Goal: Book appointment/travel/reservation

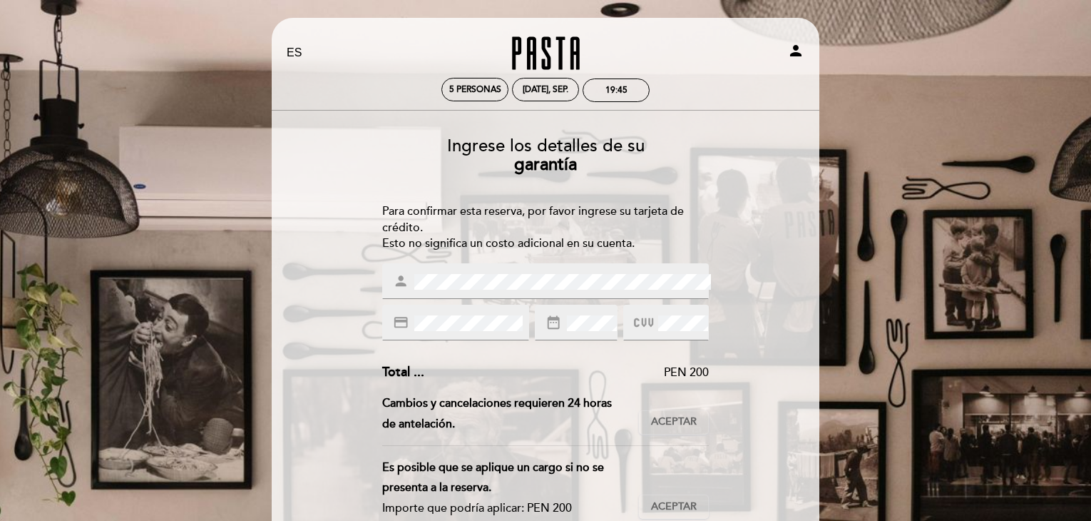
select select "es"
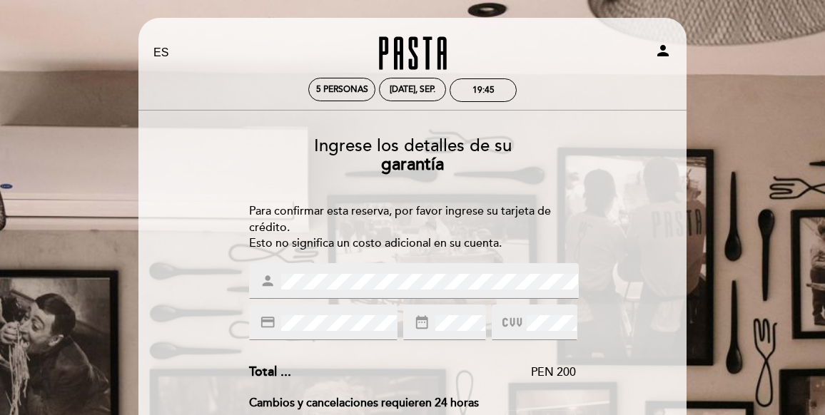
click at [378, 292] on div "person" at bounding box center [414, 281] width 330 height 36
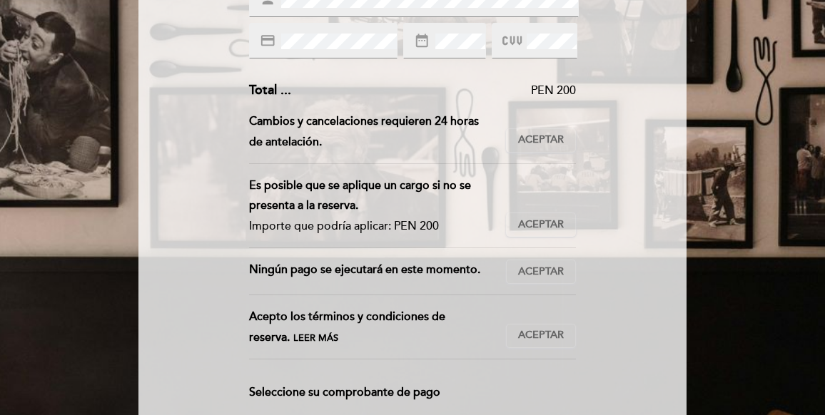
scroll to position [285, 0]
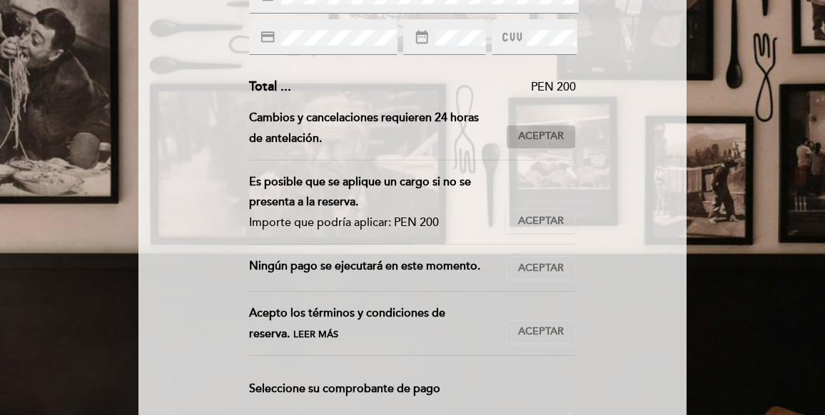
click at [542, 133] on span "Aceptar" at bounding box center [541, 136] width 46 height 15
click at [546, 212] on button "Aceptar Aceptado" at bounding box center [541, 221] width 70 height 24
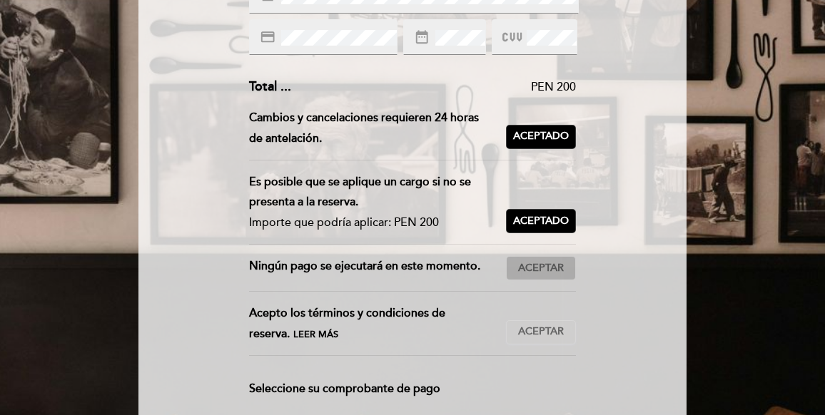
click at [544, 262] on span "Aceptar" at bounding box center [541, 268] width 46 height 15
click at [550, 325] on span "Aceptar" at bounding box center [541, 332] width 46 height 15
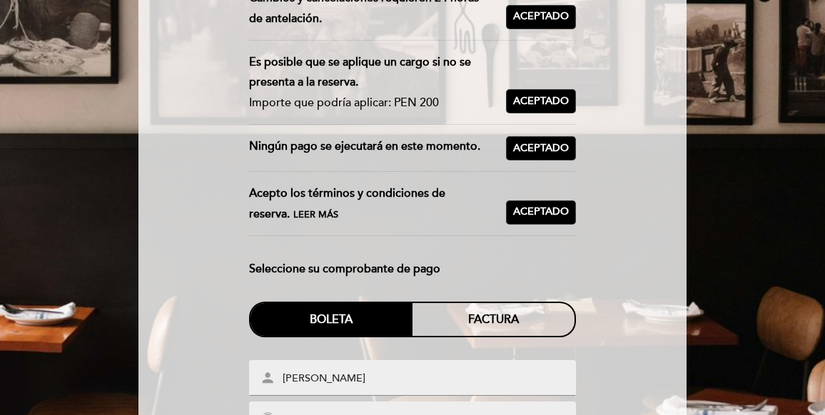
scroll to position [428, 0]
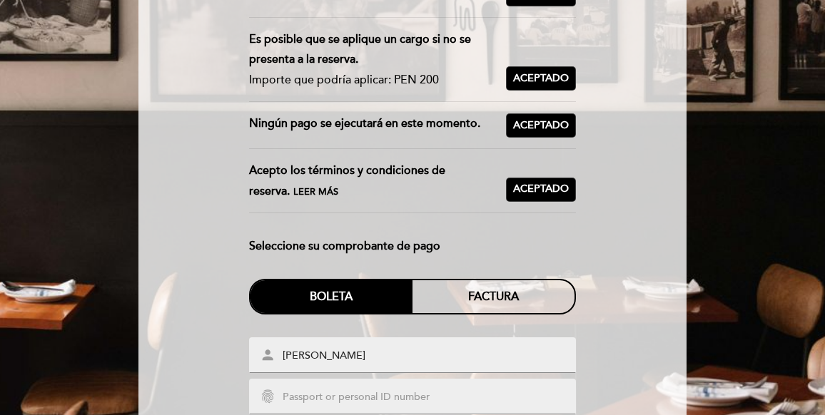
click at [666, 222] on div "Ingrese los detalles de su garantía Para confirmar esta reserva, por favor ingr…" at bounding box center [412, 110] width 528 height 824
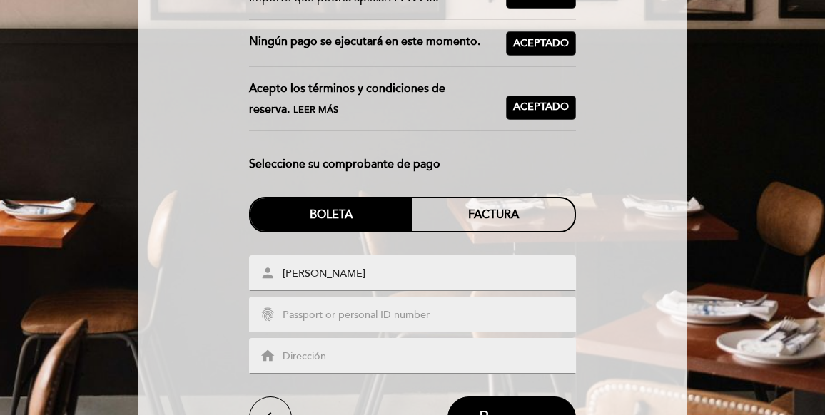
scroll to position [514, 0]
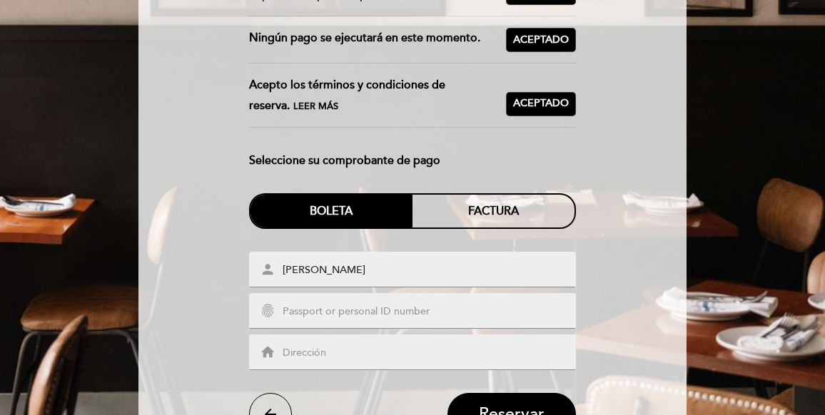
click at [397, 270] on input "[PERSON_NAME]" at bounding box center [429, 271] width 297 height 16
click at [496, 220] on div "Factura" at bounding box center [493, 211] width 162 height 33
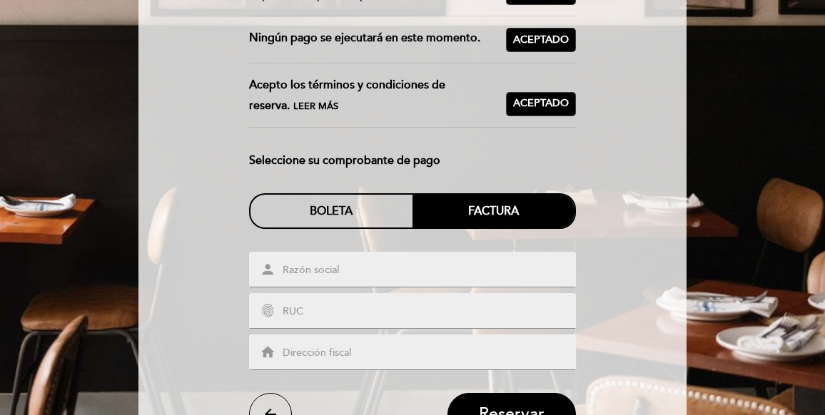
click at [424, 267] on input "text" at bounding box center [429, 271] width 297 height 16
type input "[PERSON_NAME]"
click at [398, 304] on input "text" at bounding box center [429, 312] width 297 height 16
type input "10067940399"
click at [399, 335] on div "home" at bounding box center [412, 353] width 327 height 36
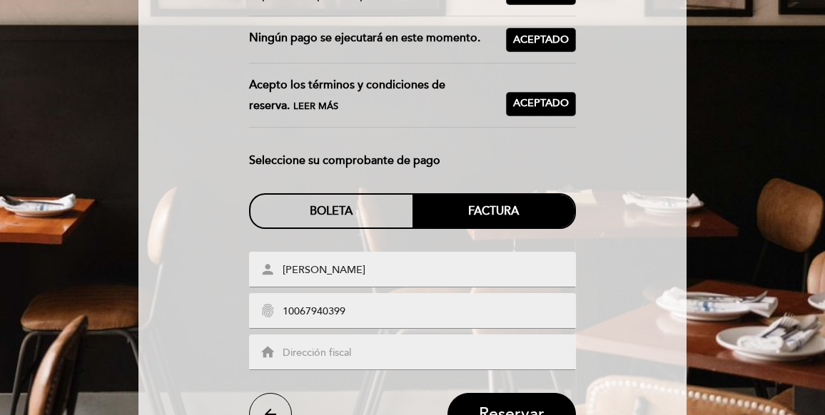
click at [390, 345] on input "text" at bounding box center [429, 353] width 297 height 16
type input "[PERSON_NAME][STREET_ADDRESS]"
click at [639, 313] on div "Ingrese los detalles de su garantía Para confirmar esta reserva, por favor ingr…" at bounding box center [412, 24] width 528 height 824
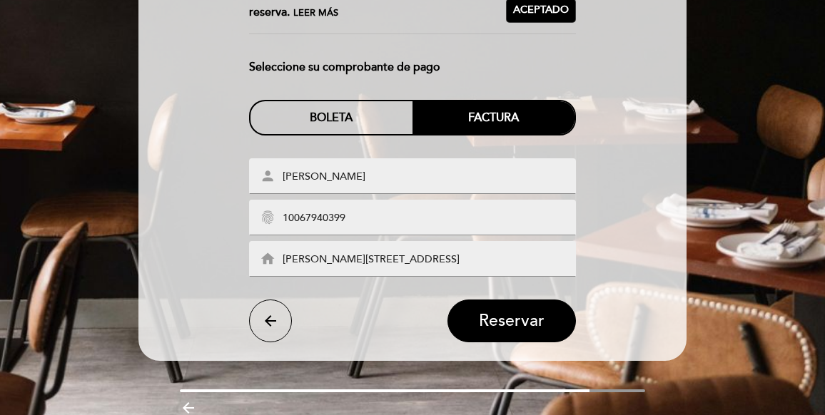
scroll to position [628, 0]
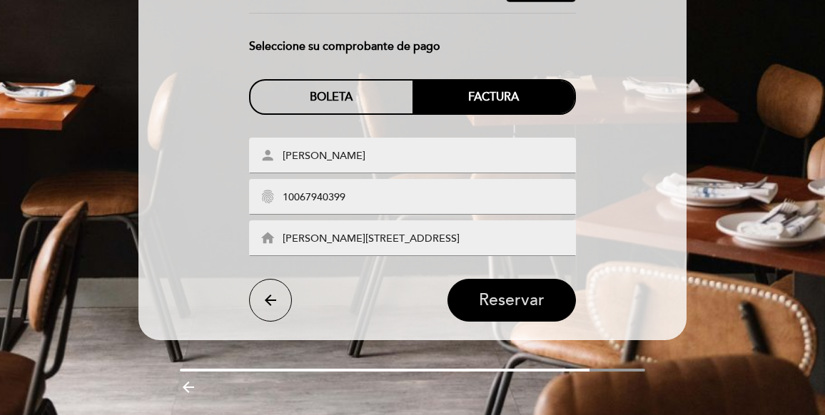
click at [533, 300] on span "Reservar" at bounding box center [512, 301] width 66 height 20
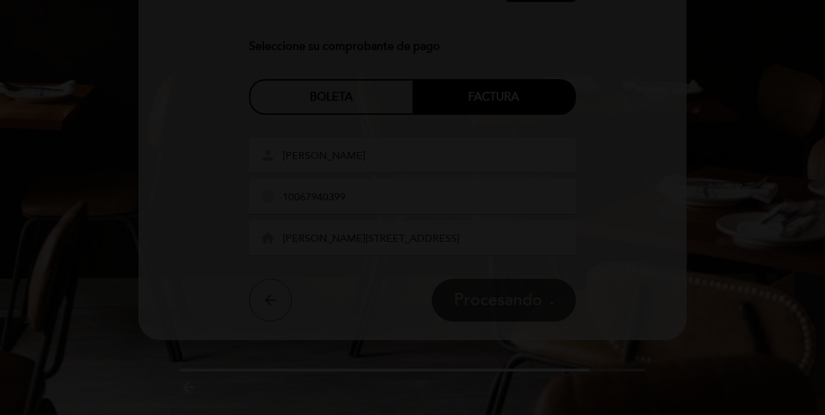
scroll to position [0, 0]
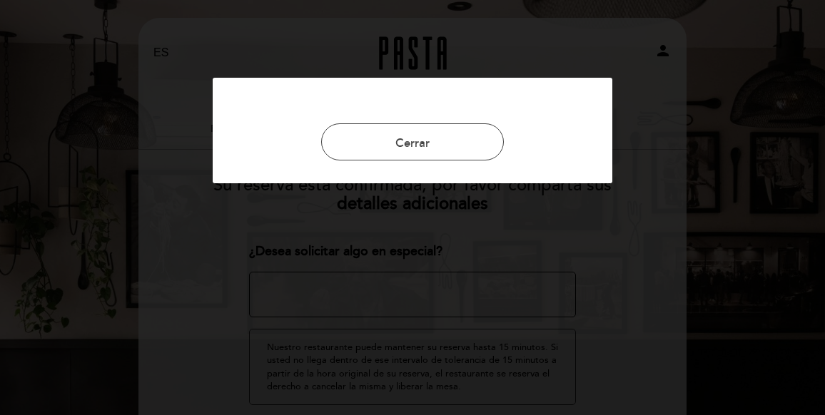
click at [666, 88] on div at bounding box center [412, 207] width 825 height 415
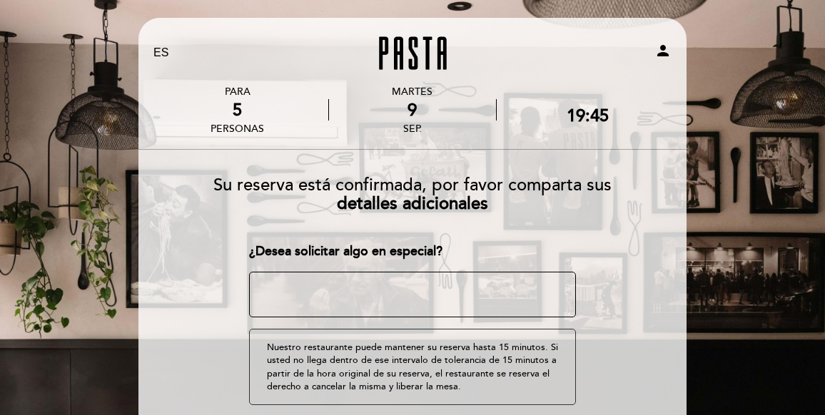
click at [384, 290] on textarea at bounding box center [412, 295] width 327 height 46
click at [442, 297] on textarea at bounding box center [412, 295] width 327 height 46
click at [391, 291] on textarea at bounding box center [412, 295] width 327 height 46
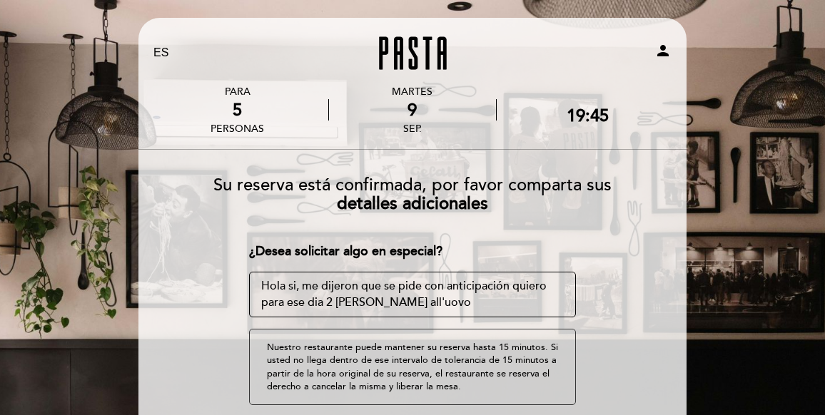
click at [511, 285] on textarea at bounding box center [412, 295] width 327 height 46
click at [519, 286] on textarea at bounding box center [412, 295] width 327 height 46
click at [424, 304] on textarea at bounding box center [412, 295] width 327 height 46
click at [463, 300] on textarea at bounding box center [412, 295] width 327 height 46
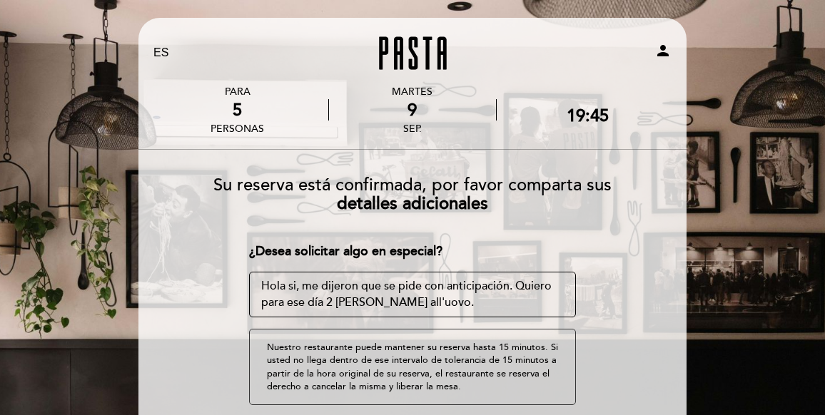
click at [770, 199] on div "EN ES PT Pasta person PARA 5 personas [DATE] 19:45" at bounding box center [412, 341] width 825 height 683
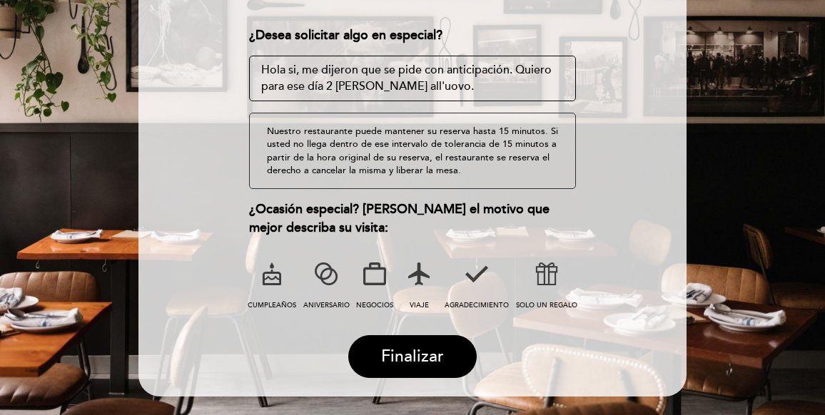
scroll to position [228, 0]
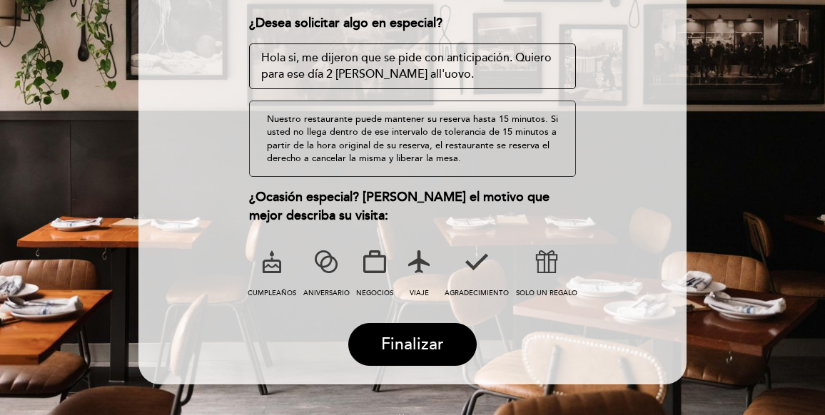
click at [274, 265] on icon at bounding box center [271, 261] width 37 height 37
click at [300, 56] on textarea at bounding box center [412, 67] width 327 height 46
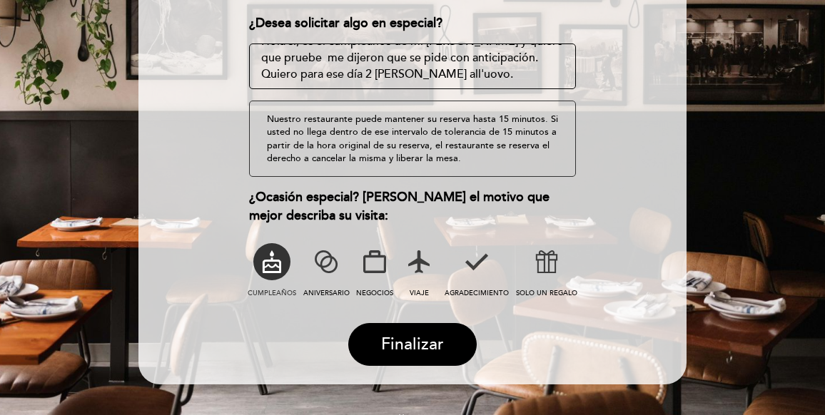
scroll to position [32, 0]
drag, startPoint x: 424, startPoint y: 59, endPoint x: 337, endPoint y: 56, distance: 87.1
click at [337, 56] on textarea at bounding box center [412, 67] width 327 height 46
click at [300, 71] on textarea at bounding box center [412, 67] width 327 height 46
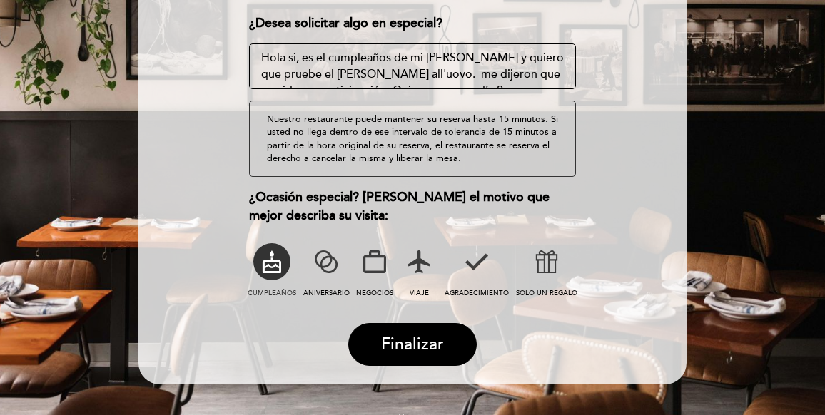
click at [402, 75] on textarea at bounding box center [412, 67] width 327 height 46
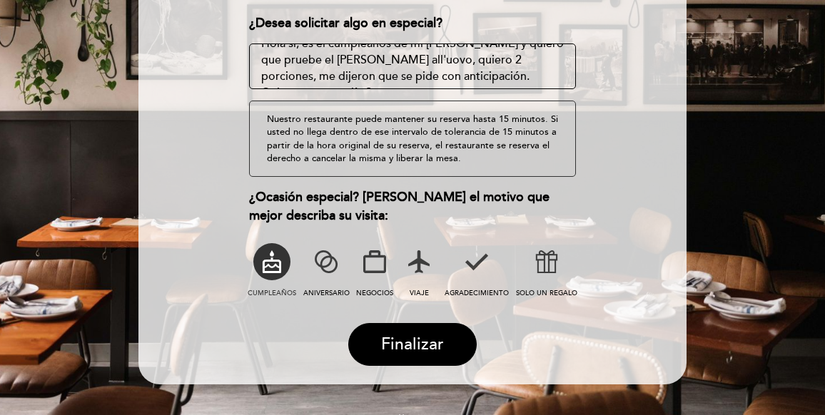
scroll to position [29, 0]
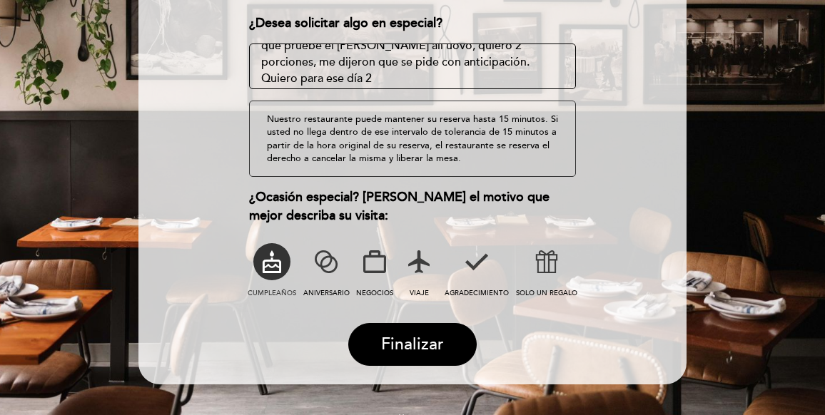
click at [297, 62] on textarea at bounding box center [412, 67] width 327 height 46
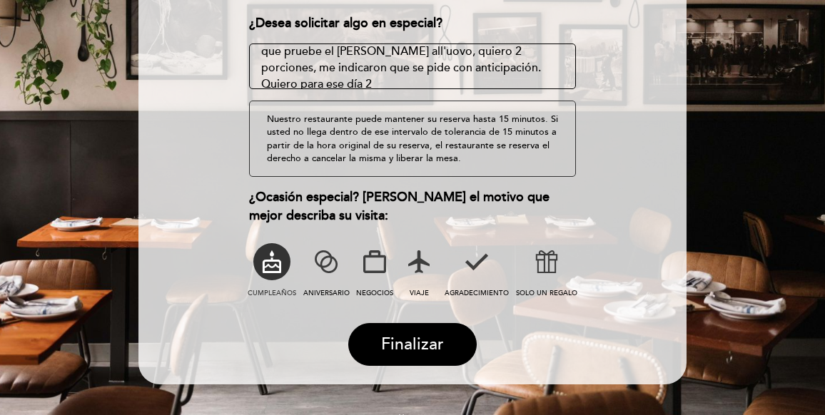
click at [313, 85] on textarea at bounding box center [412, 67] width 327 height 46
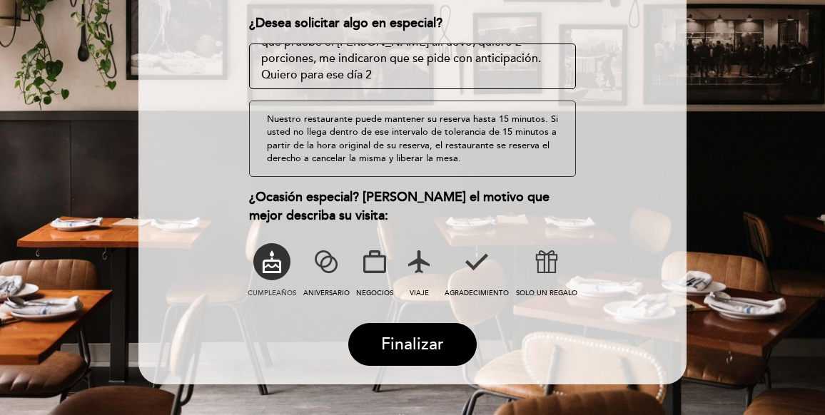
drag, startPoint x: 468, startPoint y: 66, endPoint x: 519, endPoint y: 102, distance: 62.4
click at [519, 102] on div "¿Desea solicitar algo en especial? ¿Tienes un código promocional? local_offer N…" at bounding box center [412, 157] width 327 height 287
click at [295, 70] on textarea at bounding box center [412, 67] width 327 height 46
click at [291, 63] on textarea at bounding box center [412, 67] width 327 height 46
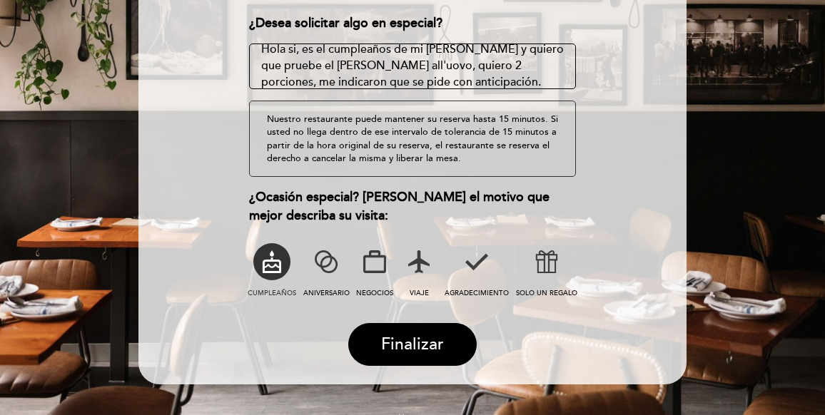
scroll to position [11, 0]
click at [519, 81] on textarea at bounding box center [412, 67] width 327 height 46
click at [515, 82] on textarea at bounding box center [412, 67] width 327 height 46
type textarea "Hola si, es el cumpleaños de mi [PERSON_NAME] y quiero que pruebe el [PERSON_NA…"
click at [408, 346] on span "Finalizar" at bounding box center [412, 345] width 63 height 20
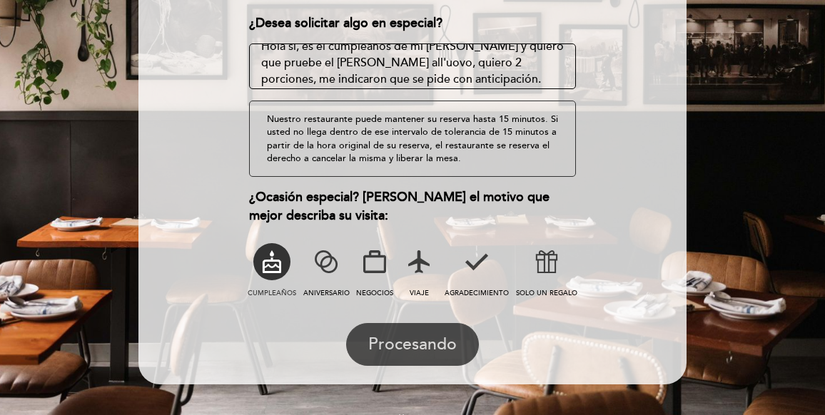
scroll to position [8, 0]
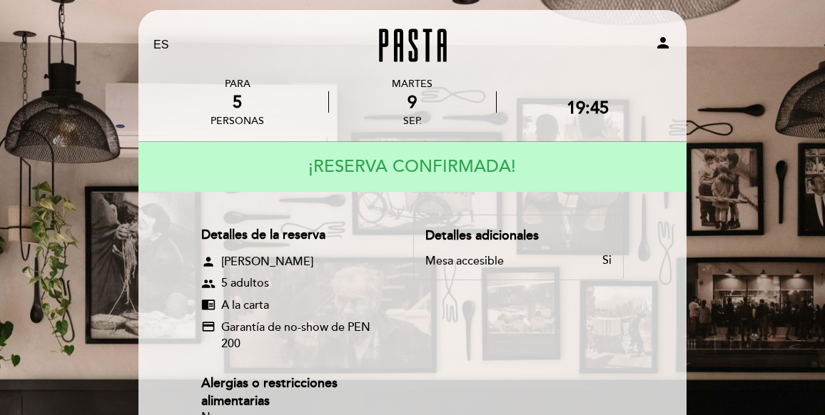
click at [573, 229] on div "Detalles adicionales" at bounding box center [518, 236] width 186 height 19
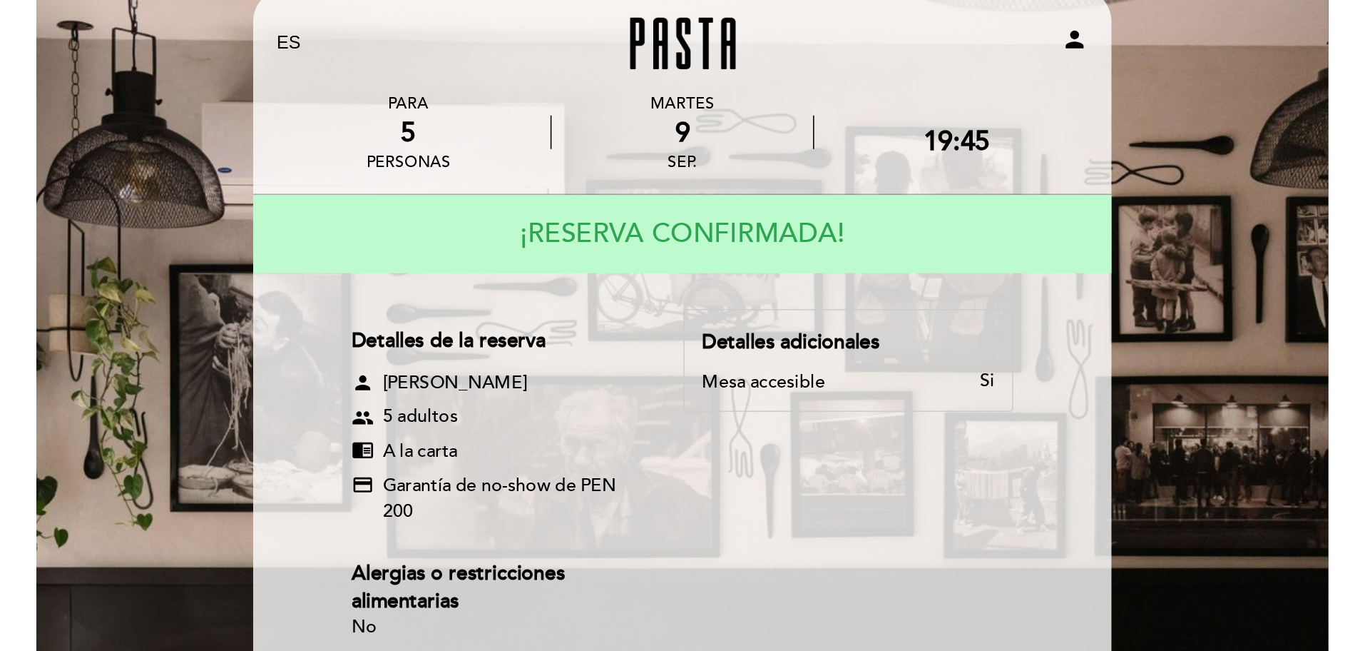
scroll to position [29, 0]
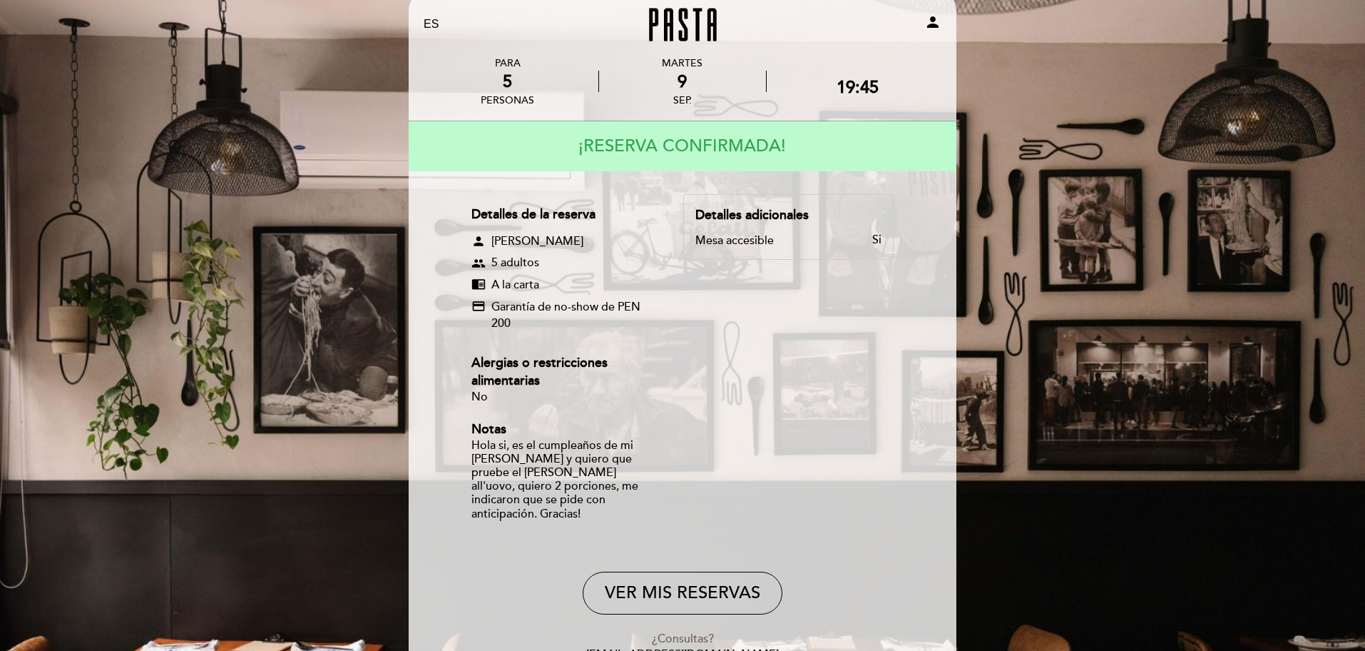
drag, startPoint x: 1039, startPoint y: 0, endPoint x: 977, endPoint y: 238, distance: 246.0
click at [977, 238] on div "EN ES PT Pasta person PARA 5 personas [DATE] 19:45 No" at bounding box center [682, 361] width 1365 height 780
